Goal: Check status: Check status

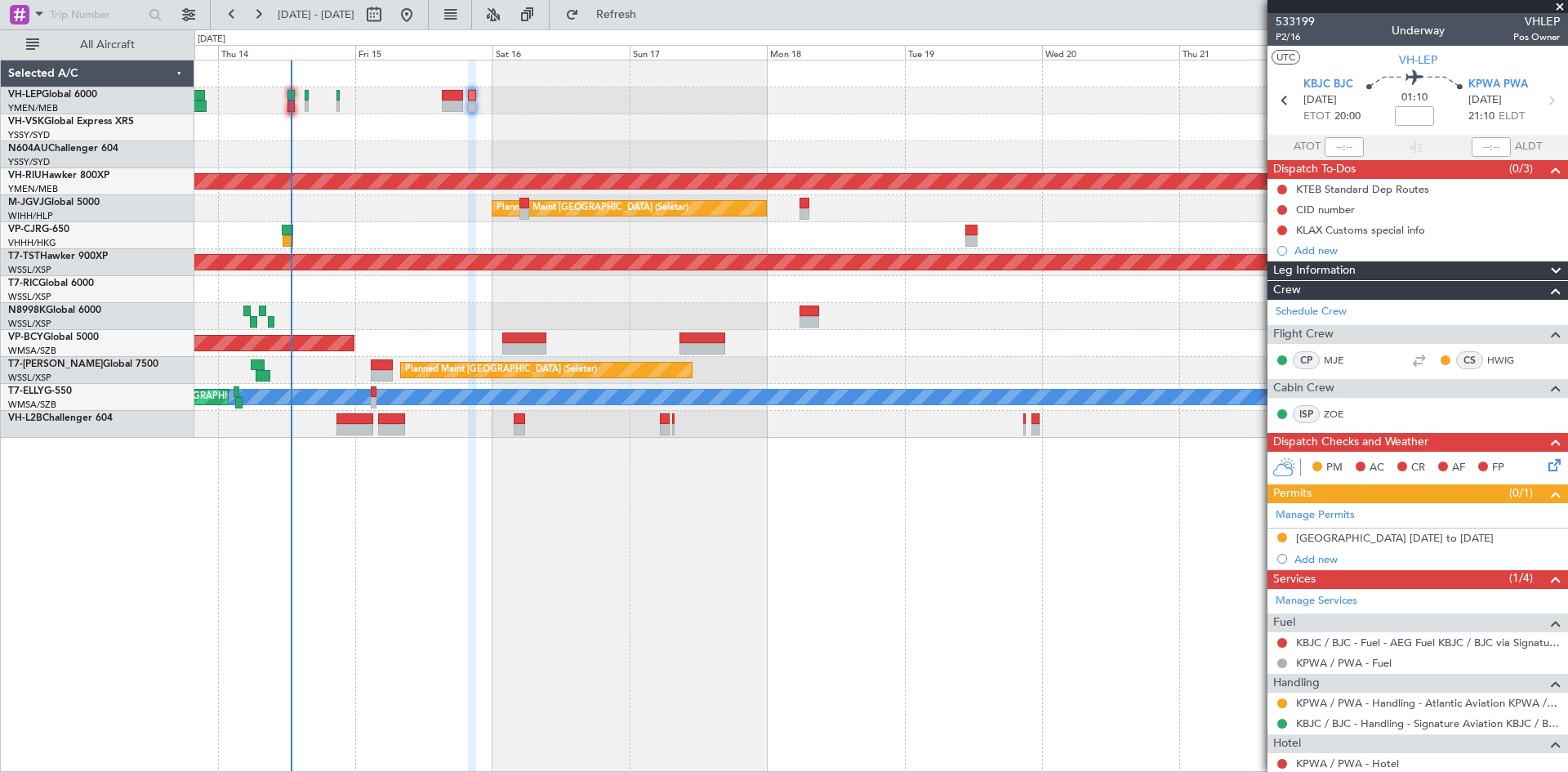
scroll to position [47, 0]
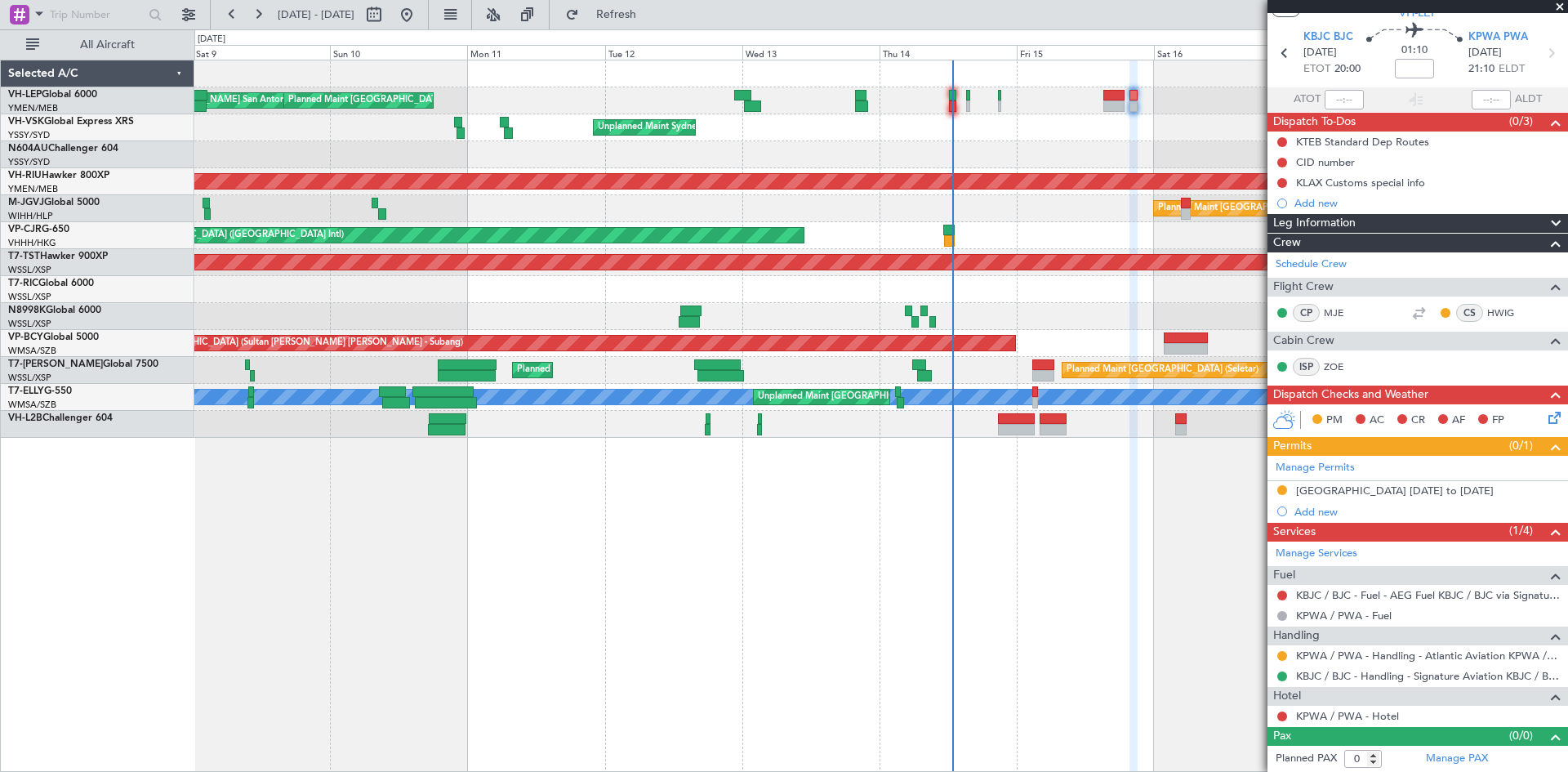
click at [970, 250] on div "[PERSON_NAME] San Antonio (San Antonio Intl) Planned Maint [GEOGRAPHIC_DATA] ([…" at bounding box center [880, 250] width 1373 height 378
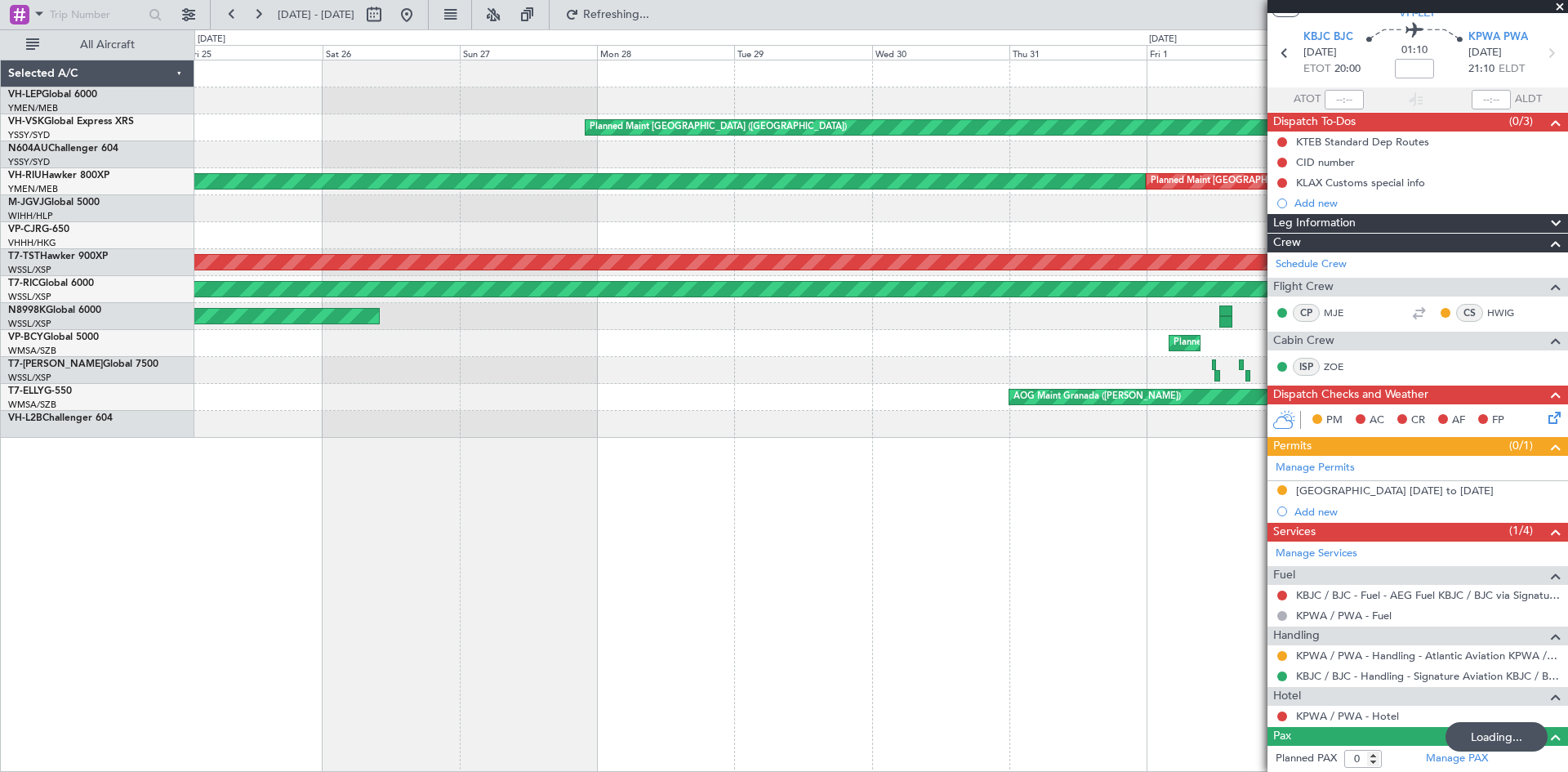
click at [957, 242] on div at bounding box center [880, 235] width 1373 height 27
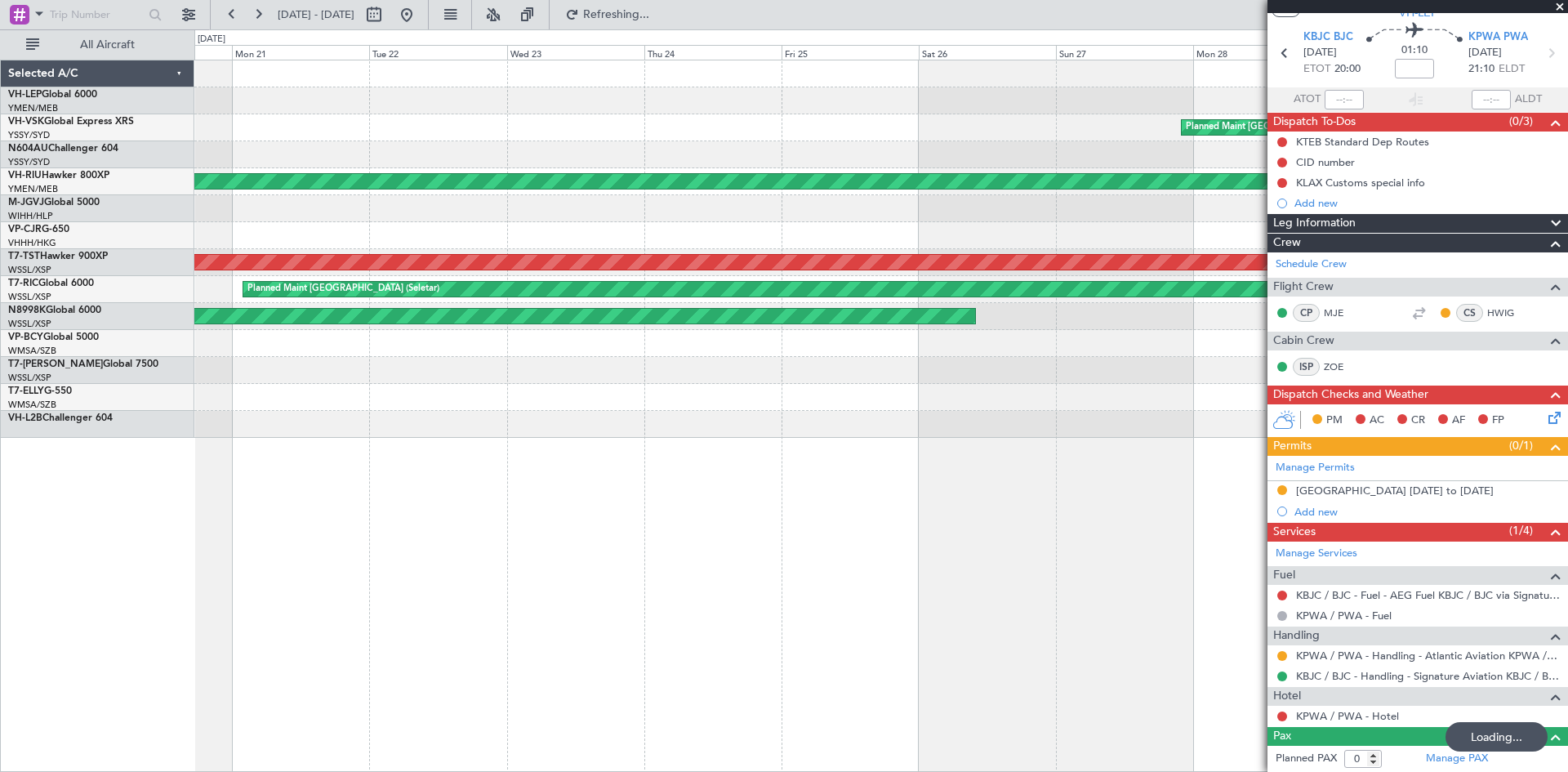
click at [894, 235] on div "Planned Maint [GEOGRAPHIC_DATA] ([GEOGRAPHIC_DATA]) Planned Maint [GEOGRAPHIC_D…" at bounding box center [880, 250] width 1373 height 378
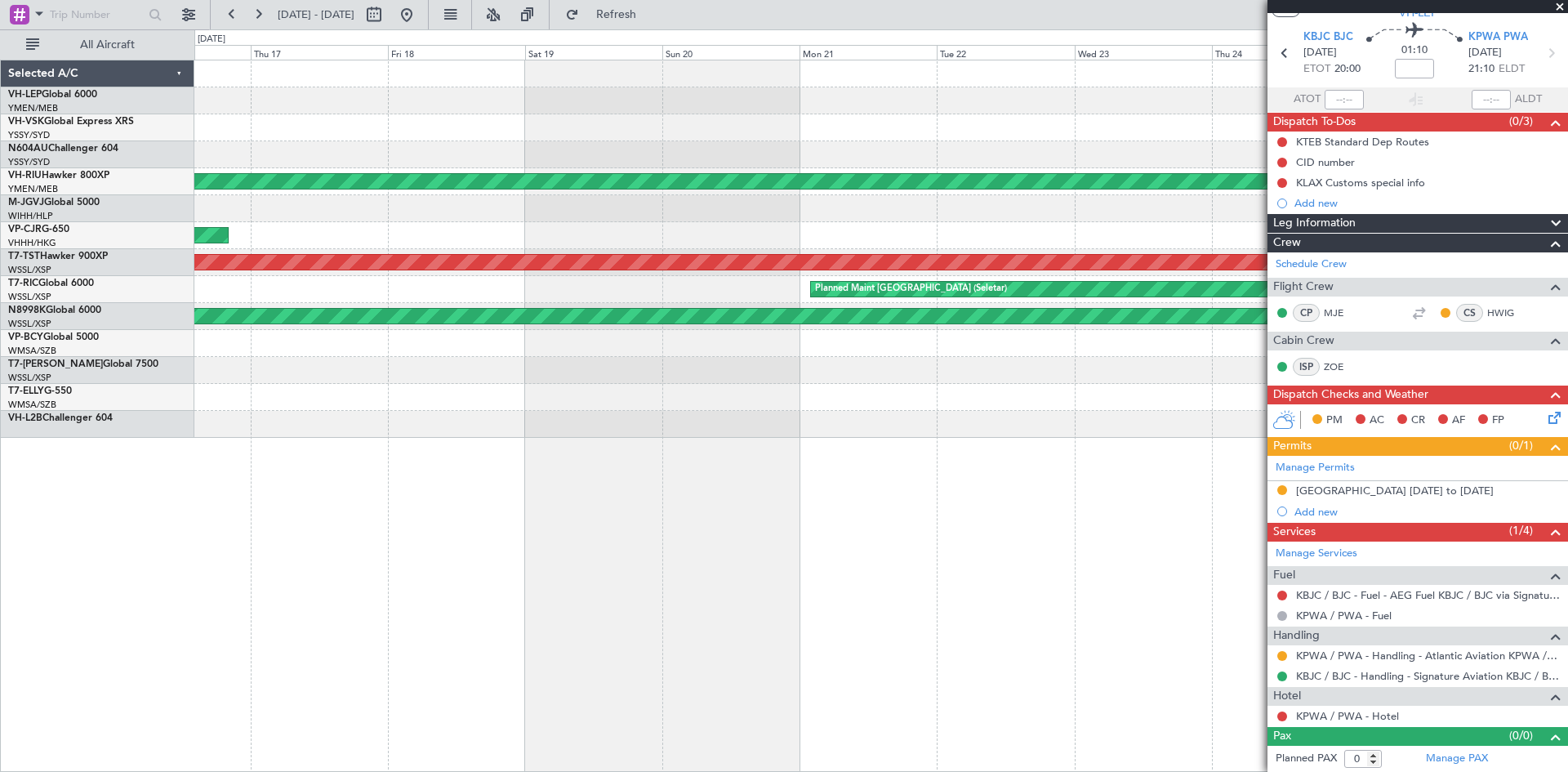
click at [983, 233] on div "[PERSON_NAME] San [PERSON_NAME] (Mineta San [PERSON_NAME] Intl)" at bounding box center [880, 235] width 1373 height 27
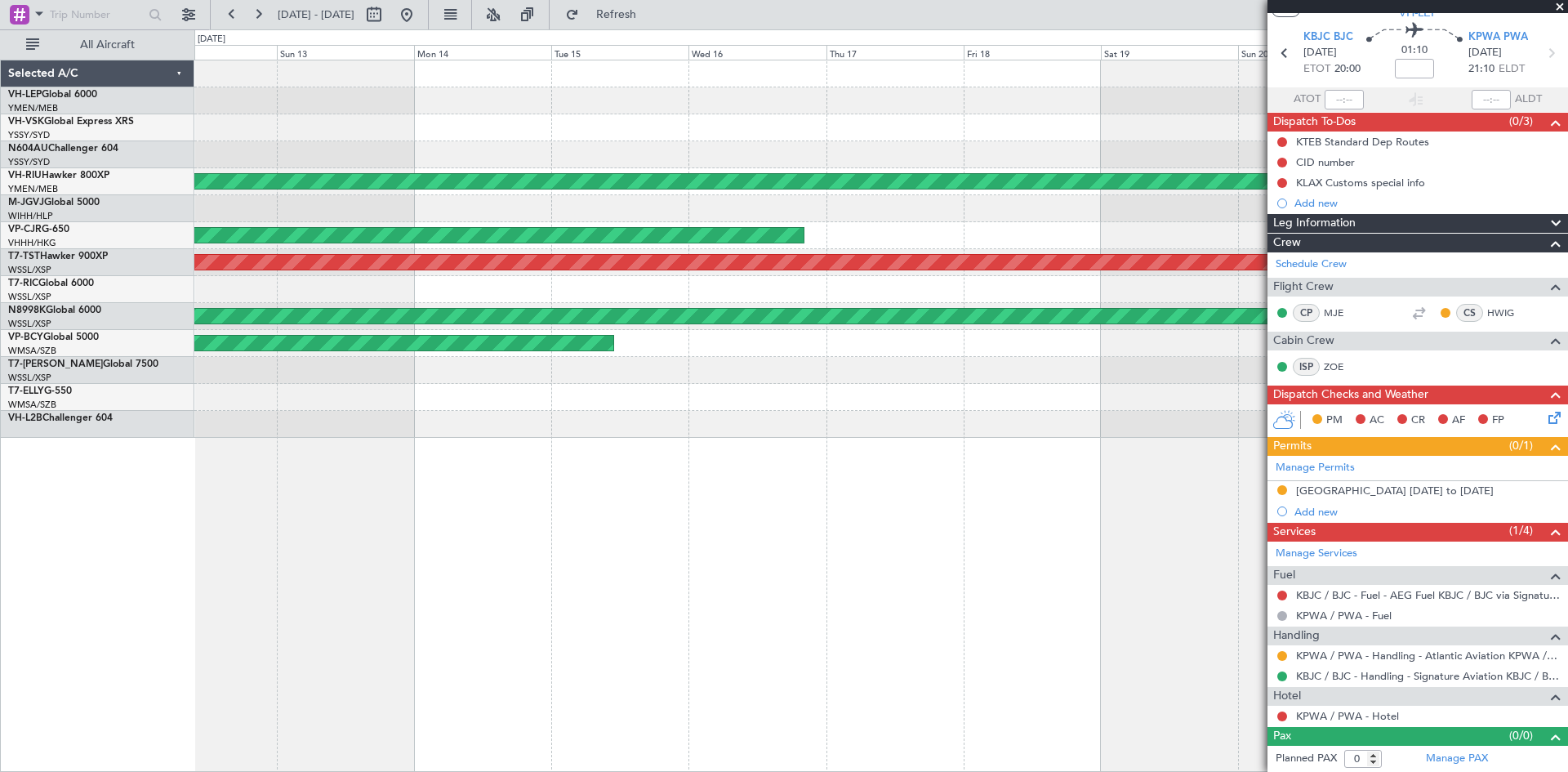
click at [1047, 250] on div "Planned Maint [GEOGRAPHIC_DATA] ([GEOGRAPHIC_DATA]) [PERSON_NAME] San [PERSON_N…" at bounding box center [880, 250] width 1373 height 378
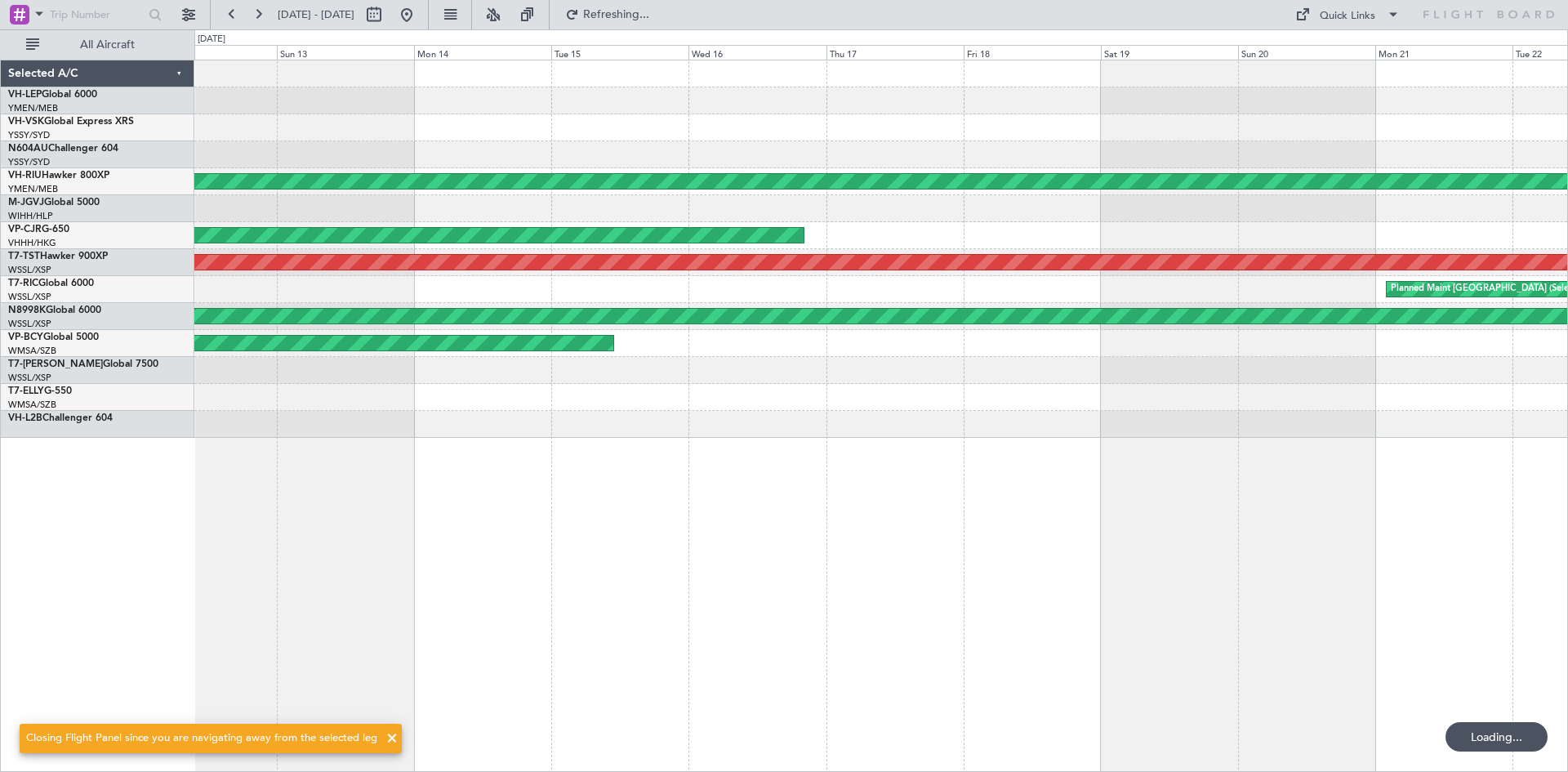
scroll to position [0, 0]
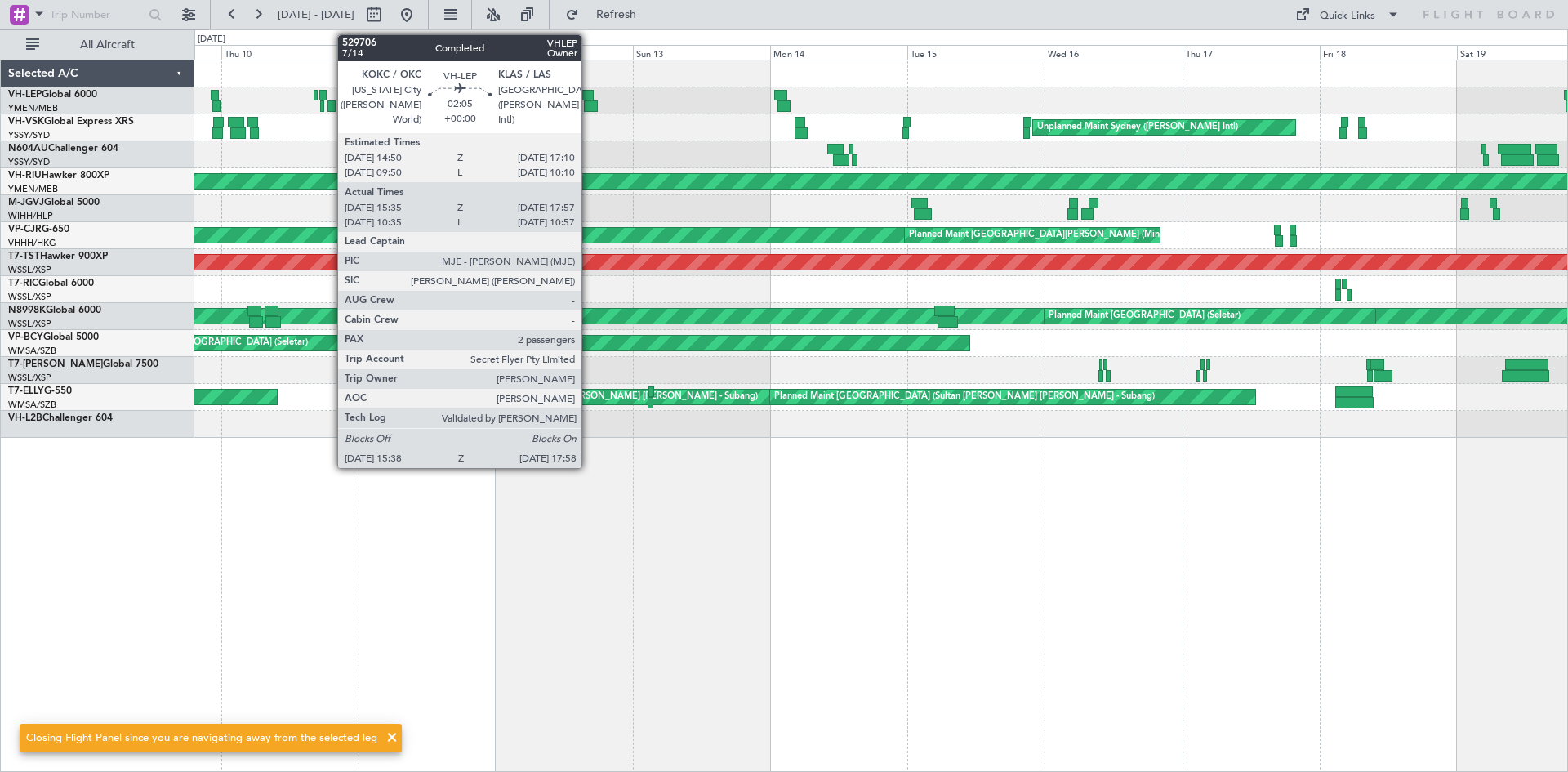
click at [589, 108] on div at bounding box center [591, 106] width 14 height 12
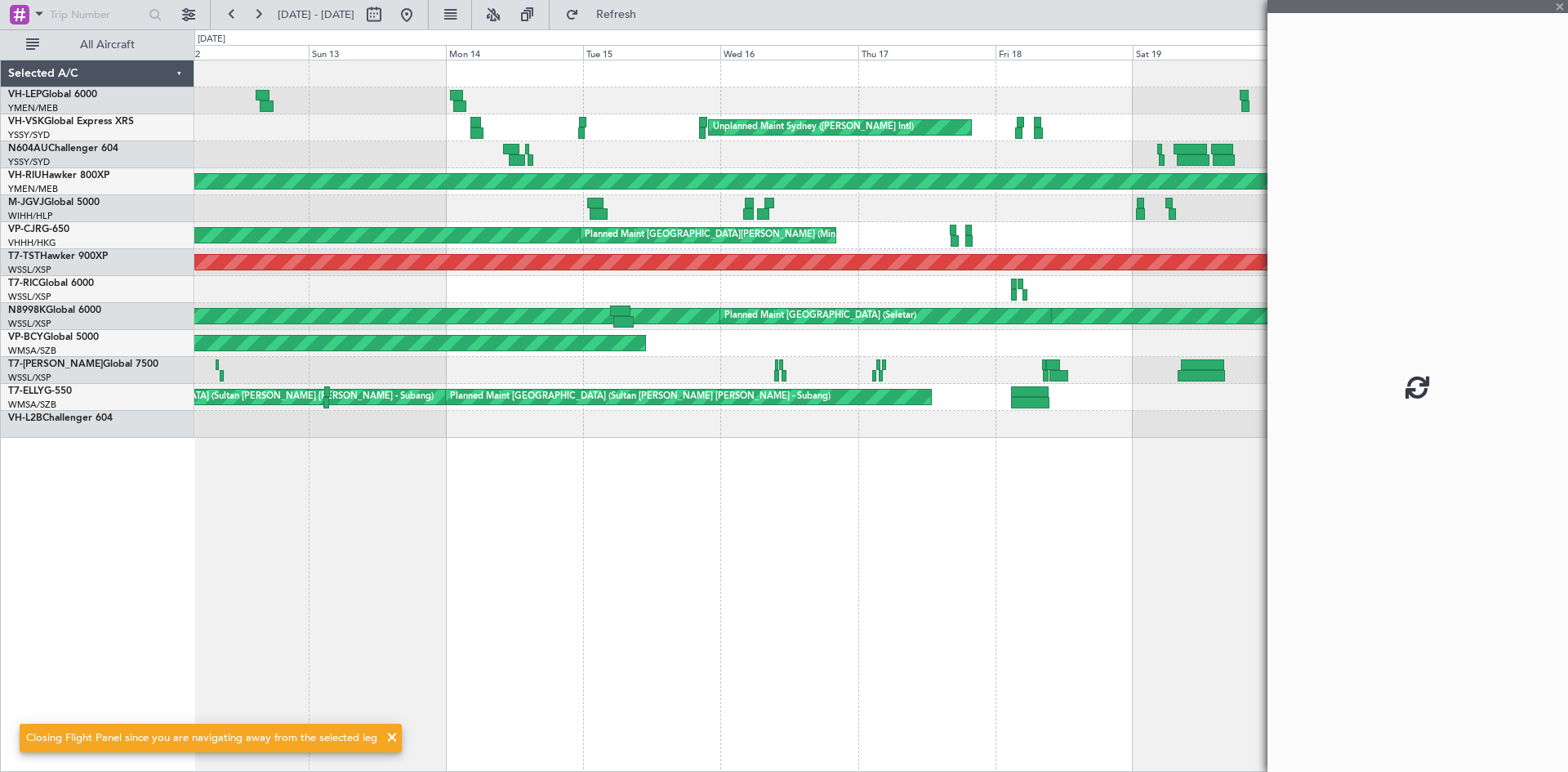
click at [829, 509] on div "Unplanned Maint Sydney ([PERSON_NAME] Intl) Unplanned Maint Sydney ([PERSON_NAM…" at bounding box center [880, 416] width 1373 height 712
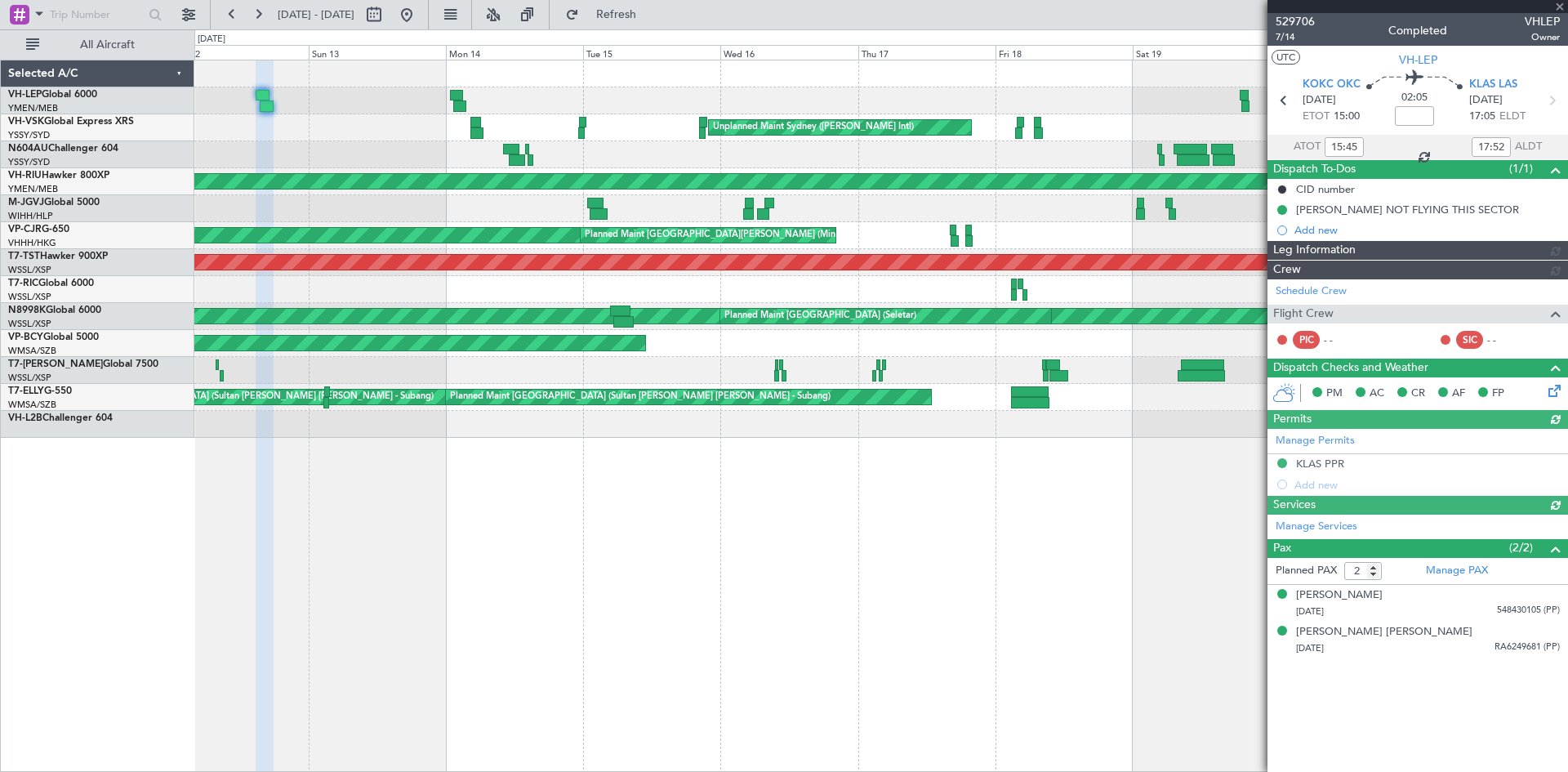
type input "[PERSON_NAME] (LEU)"
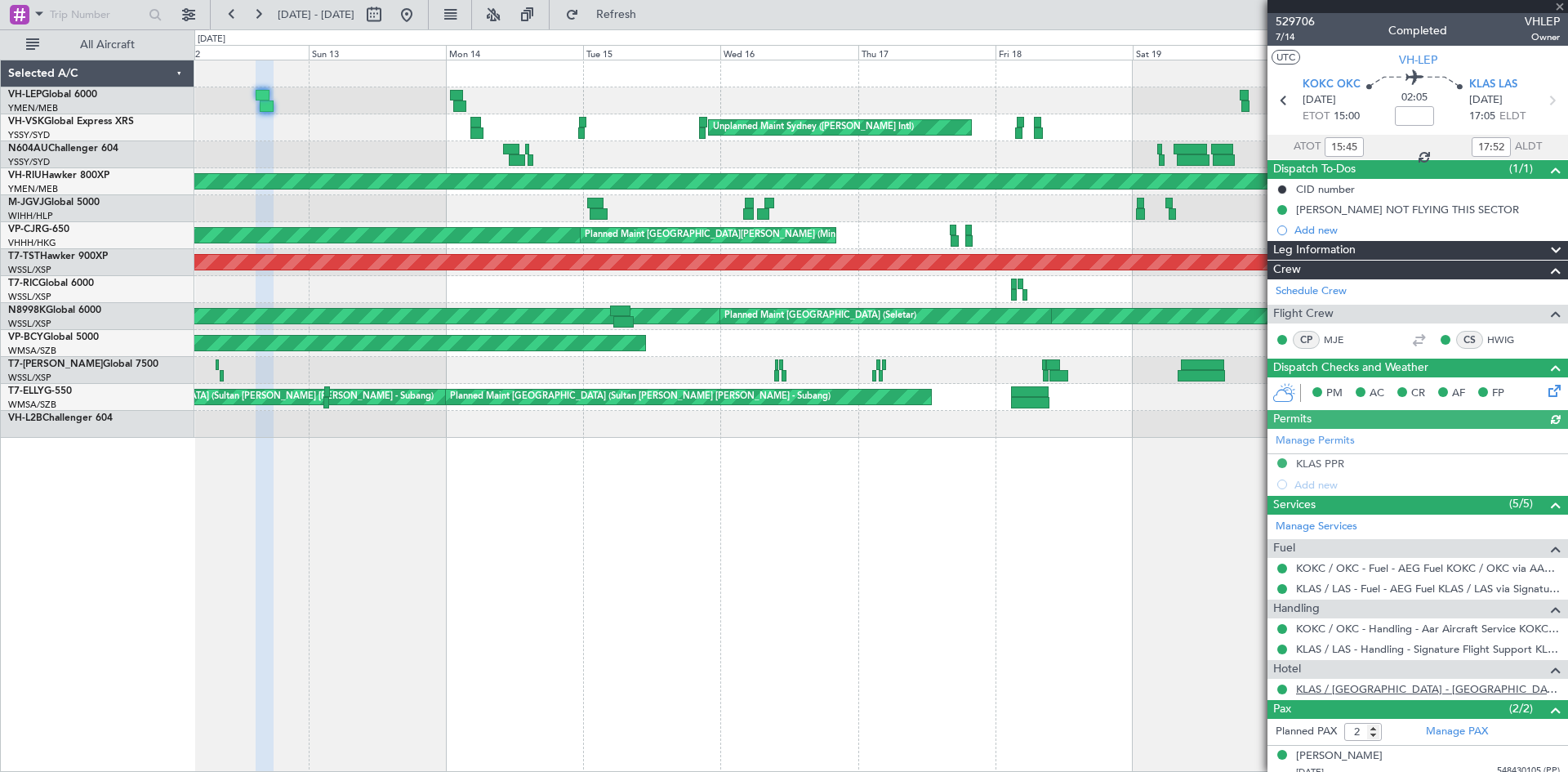
click at [1365, 688] on link "KLAS / [GEOGRAPHIC_DATA] - [GEOGRAPHIC_DATA] and [GEOGRAPHIC_DATA]" at bounding box center [1428, 689] width 264 height 14
click at [420, 23] on button at bounding box center [406, 14] width 26 height 26
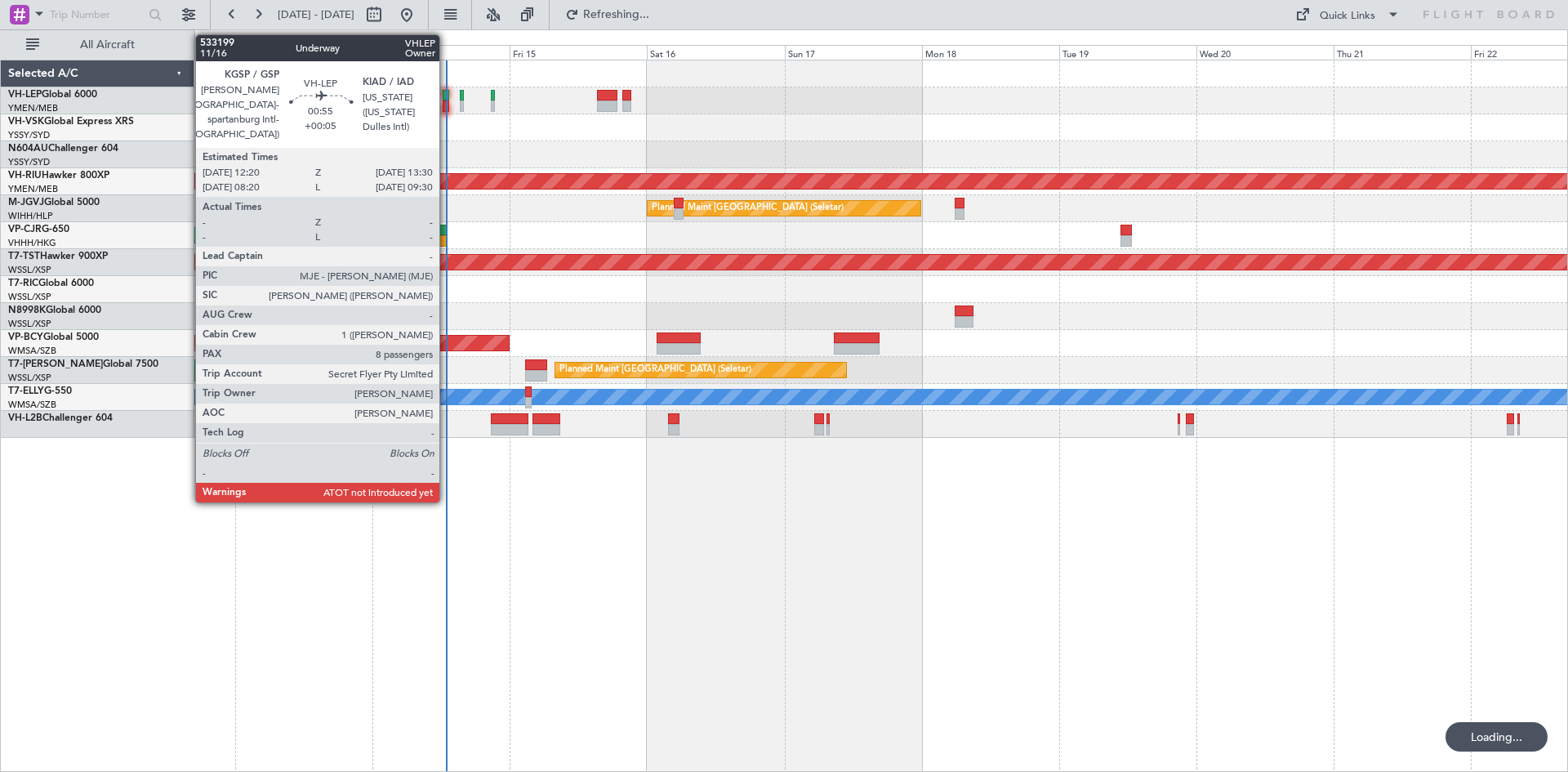
click at [446, 106] on div at bounding box center [446, 106] width 7 height 12
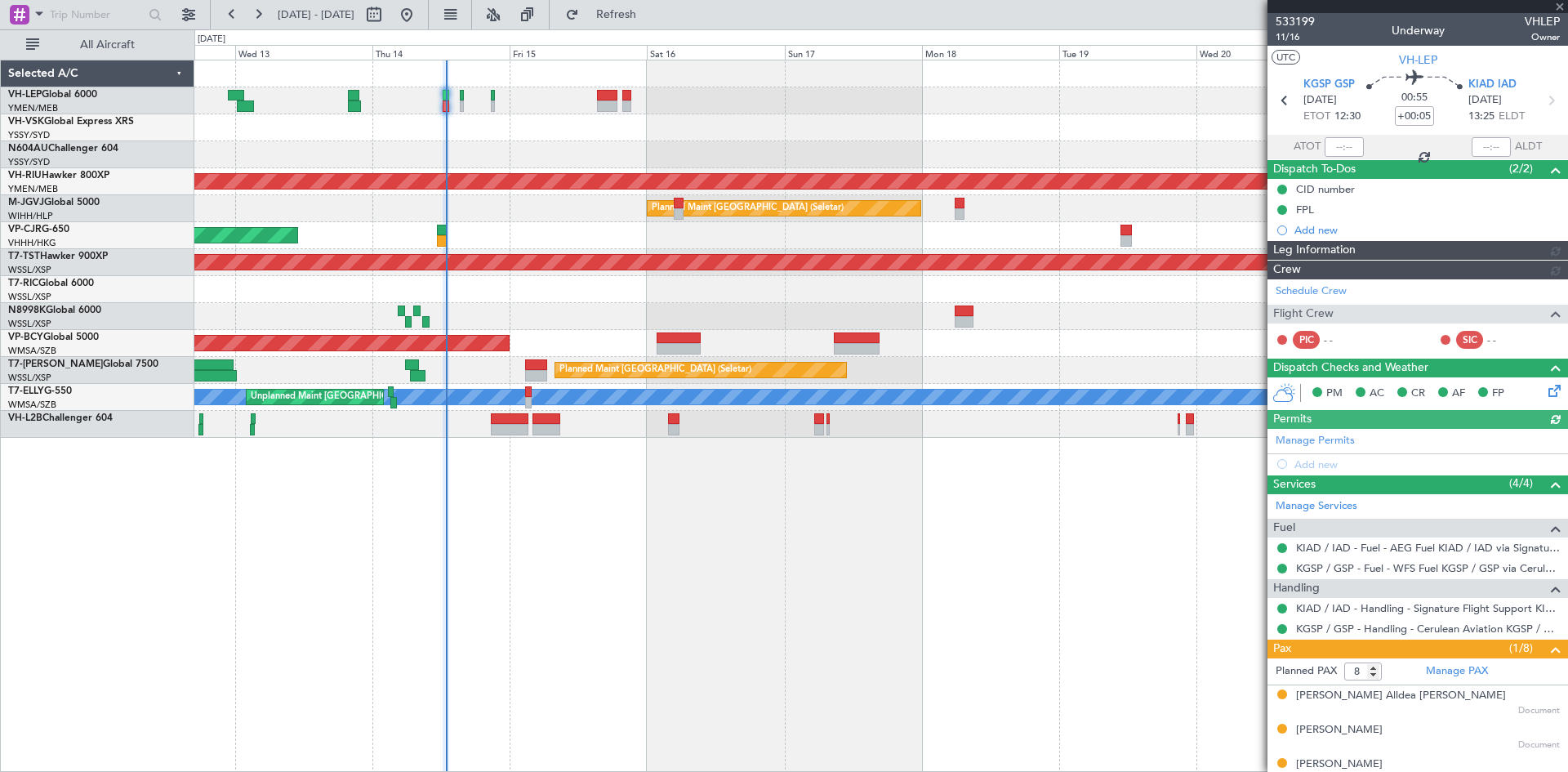
type input "[PERSON_NAME] (LEU)"
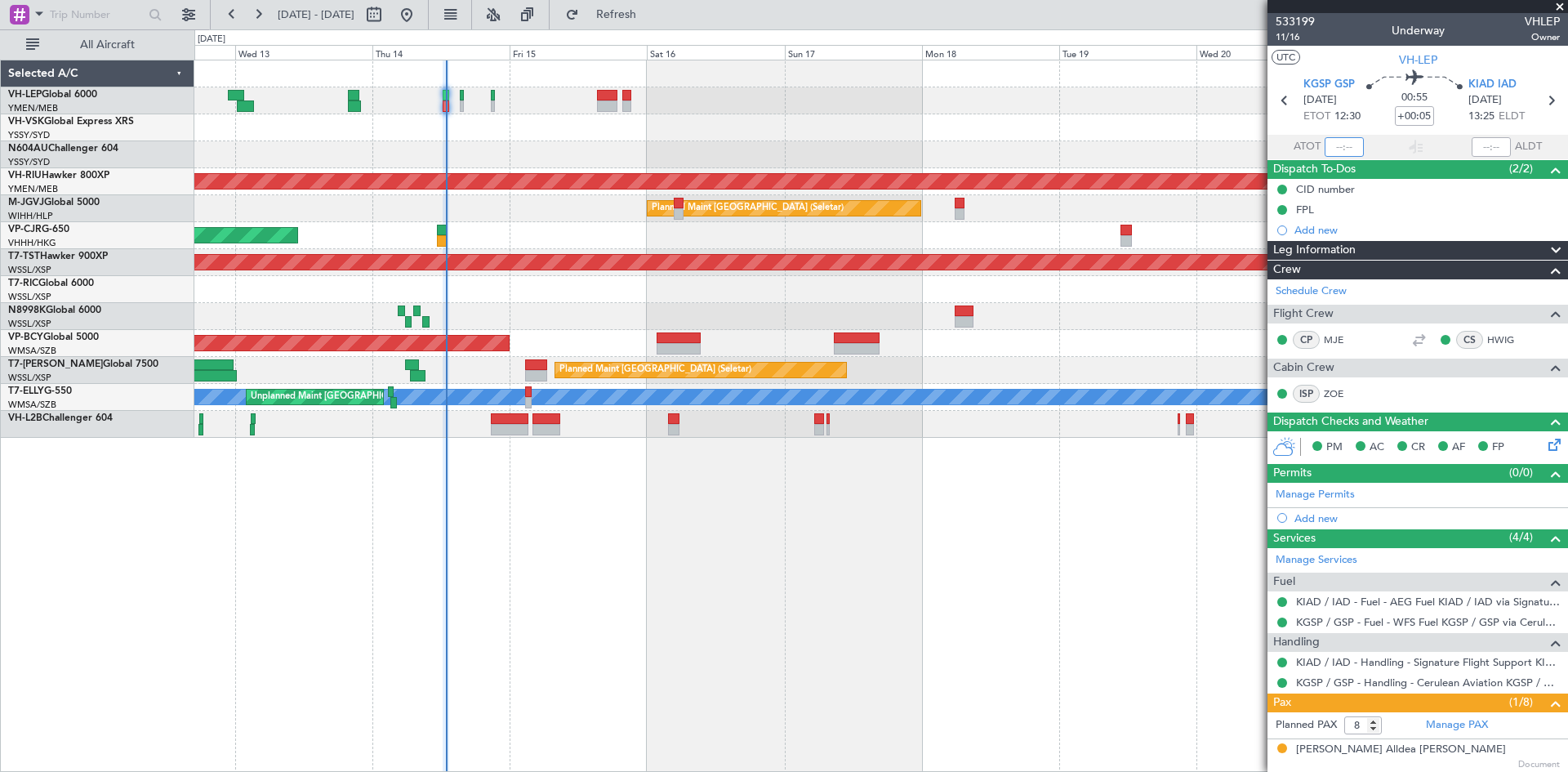
click at [1343, 144] on input "text" at bounding box center [1344, 147] width 39 height 20
type input "12:45"
click at [788, 144] on div "Planned Maint [GEOGRAPHIC_DATA] ([GEOGRAPHIC_DATA] International) [PERSON_NAME]…" at bounding box center [880, 250] width 1373 height 378
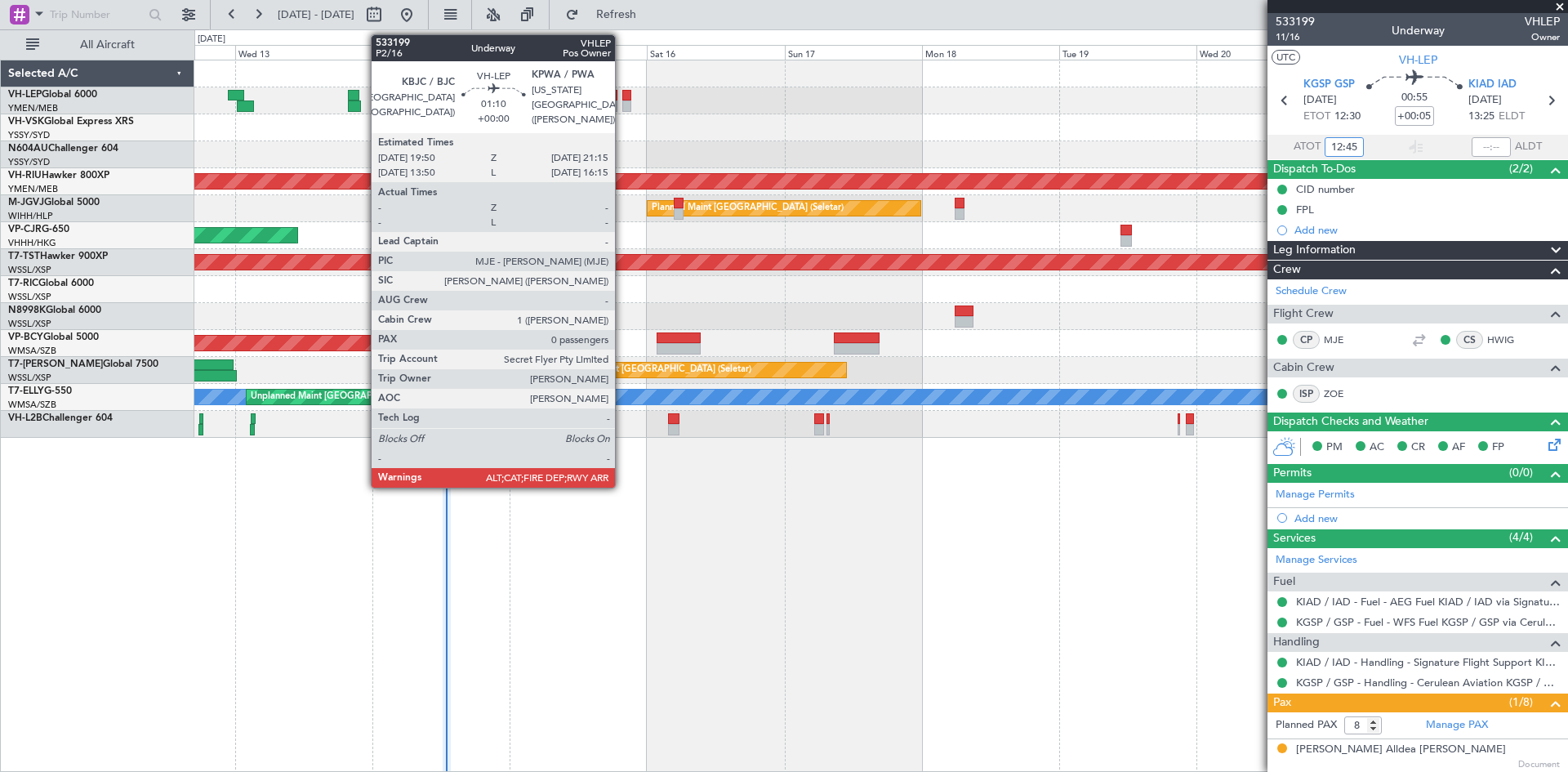
click at [623, 102] on div at bounding box center [626, 106] width 8 height 12
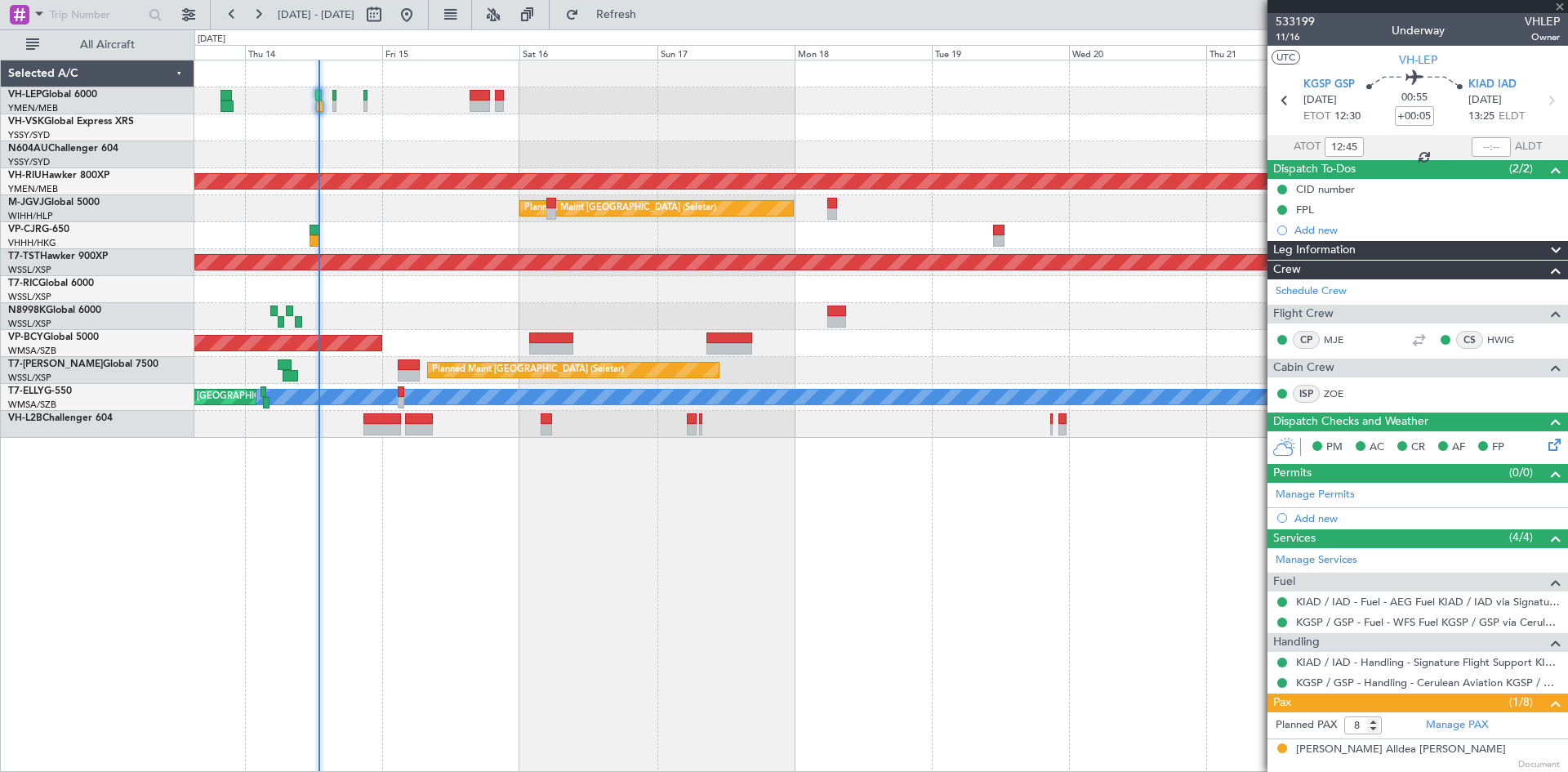
type input "0"
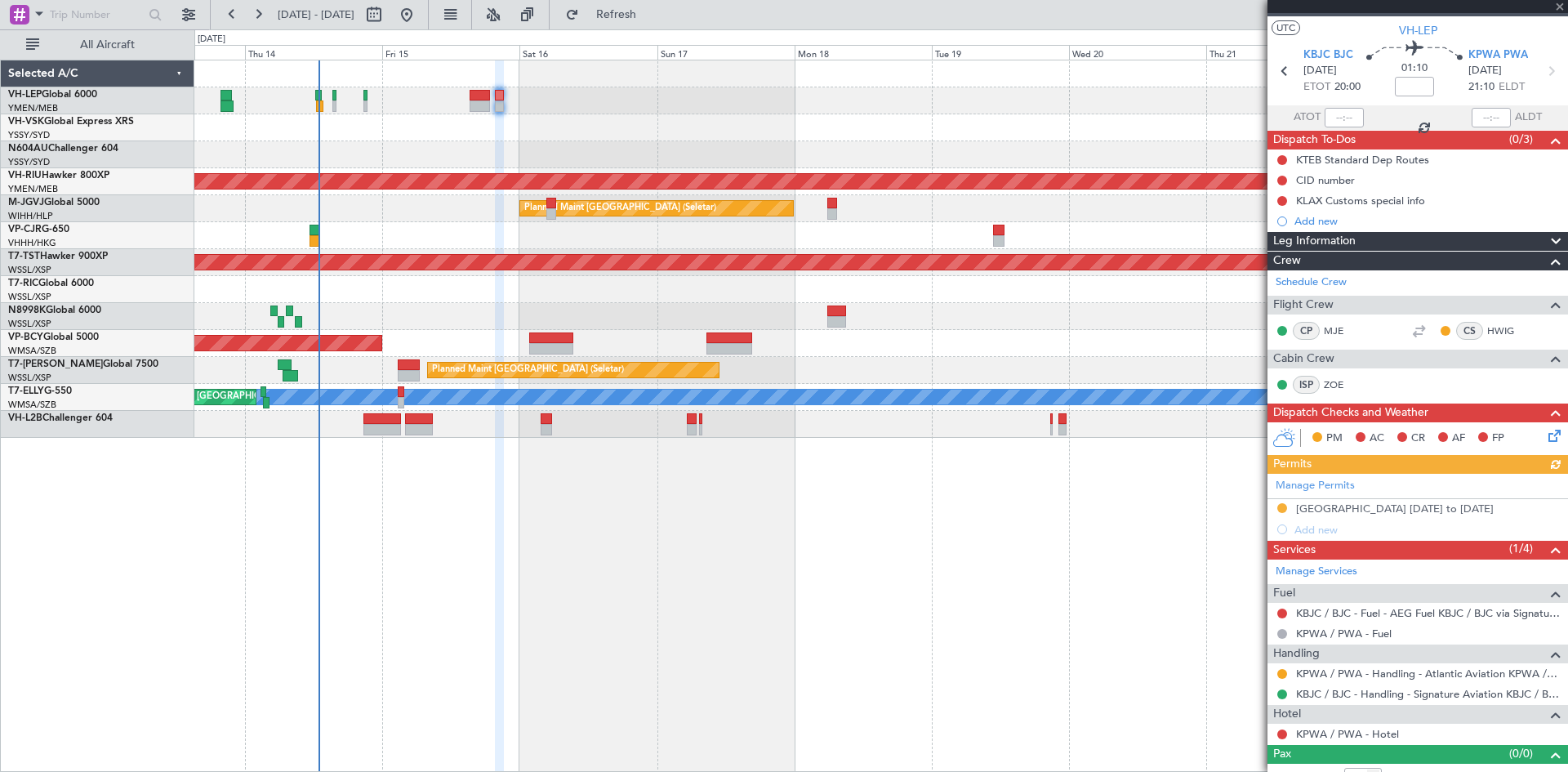
scroll to position [47, 0]
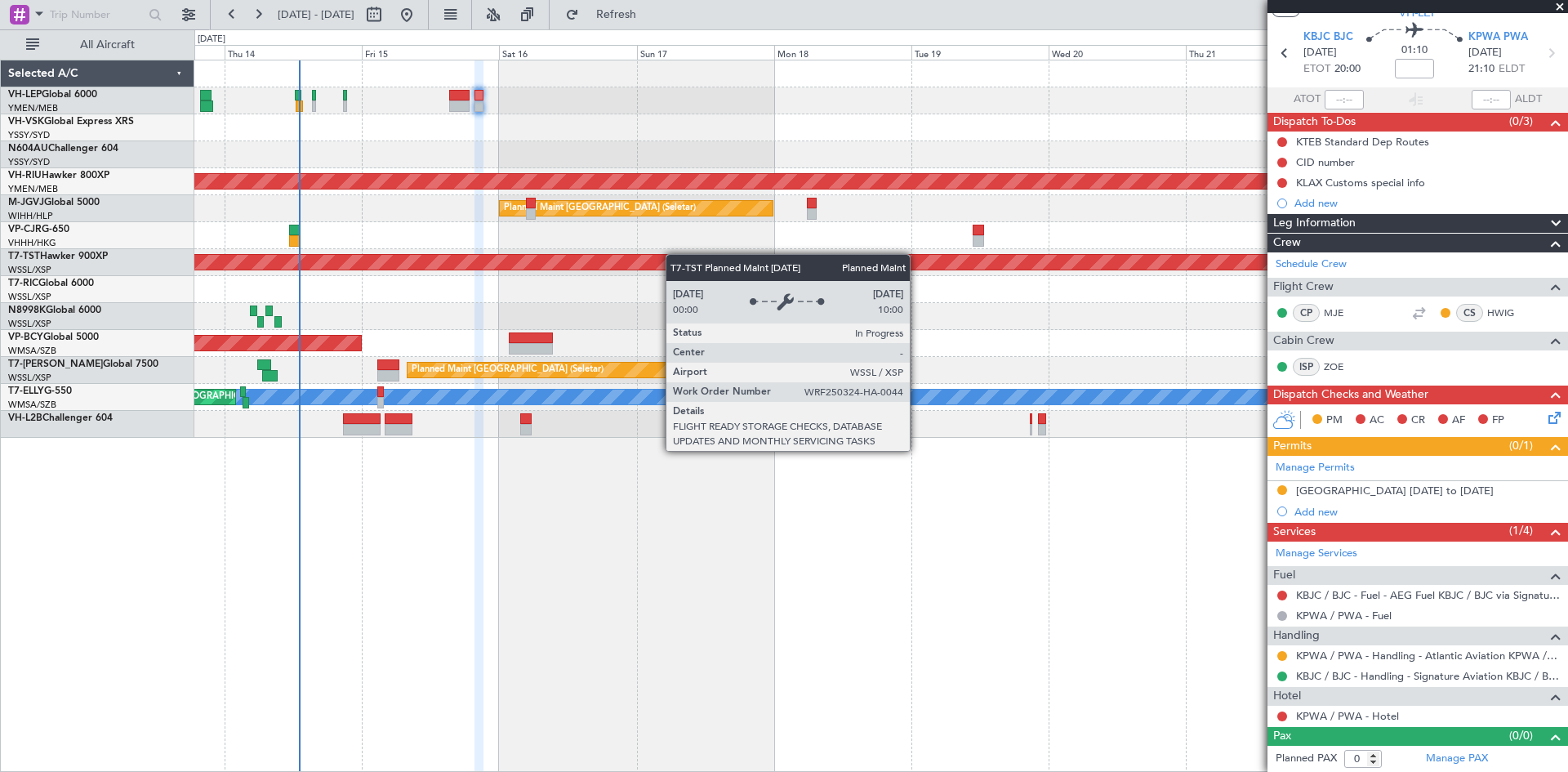
click at [665, 256] on div "Planned Maint [GEOGRAPHIC_DATA] (Seletar)" at bounding box center [880, 262] width 1373 height 27
